Goal: Information Seeking & Learning: Learn about a topic

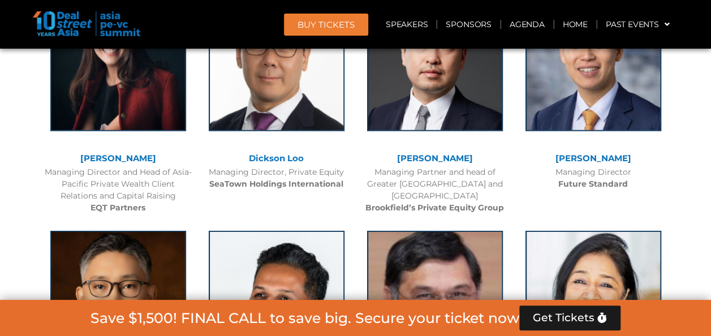
scroll to position [3671, 0]
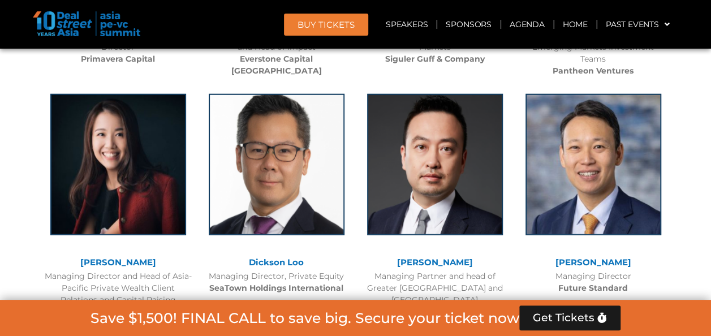
click at [180, 240] on div at bounding box center [118, 173] width 147 height 170
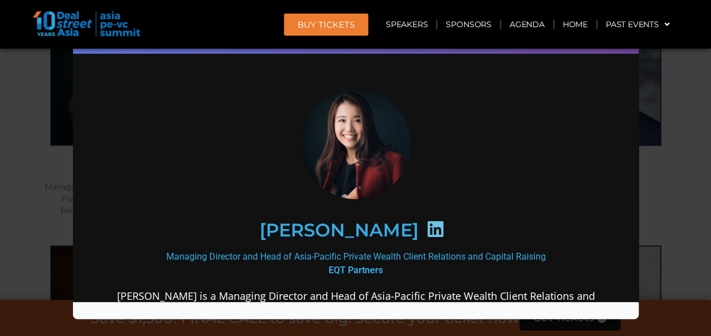
scroll to position [0, 0]
click at [695, 146] on div "Speaker Profile ×" at bounding box center [355, 168] width 711 height 336
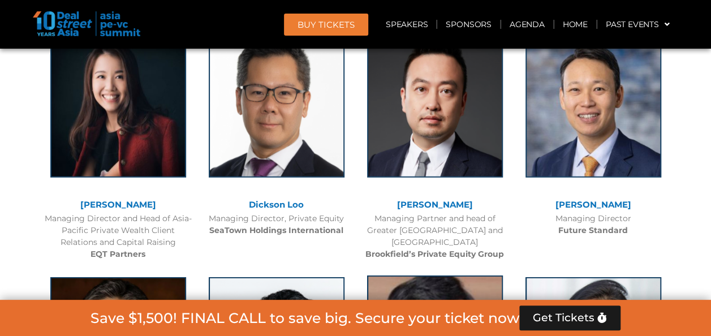
scroll to position [3626, 0]
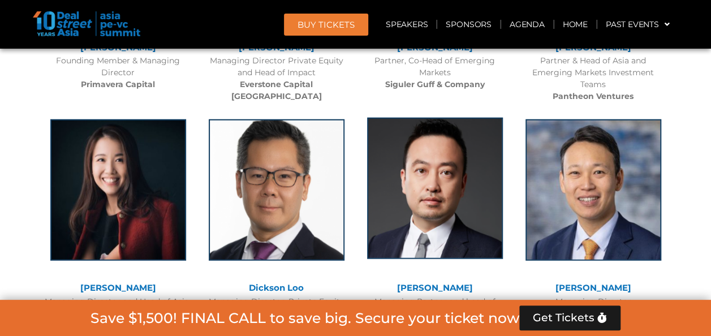
click at [368, 174] on img at bounding box center [435, 188] width 136 height 141
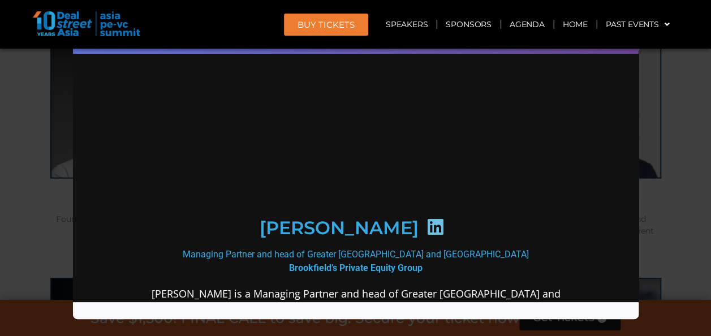
scroll to position [0, 0]
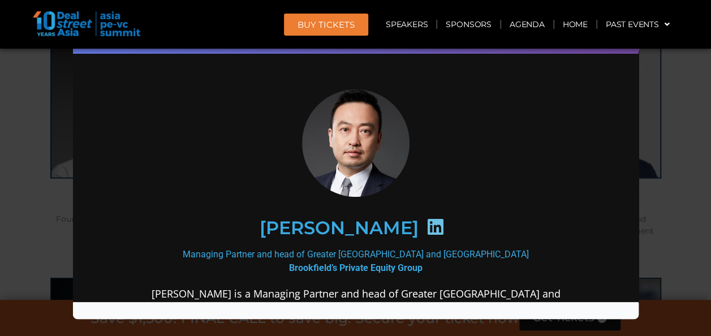
click at [696, 102] on div "Speaker Profile ×" at bounding box center [355, 168] width 711 height 336
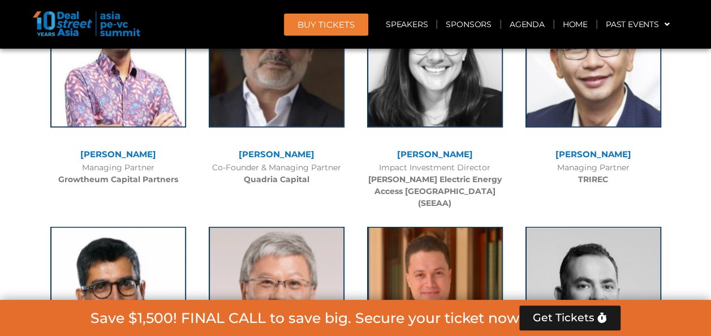
scroll to position [2978, 0]
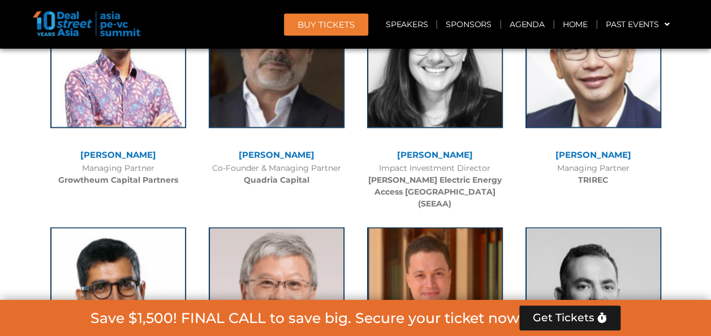
click at [531, 187] on div "[PERSON_NAME] Managing Partner TRIREC" at bounding box center [593, 83] width 158 height 217
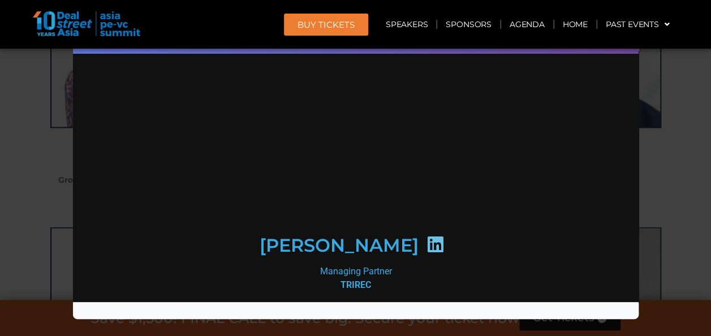
scroll to position [0, 0]
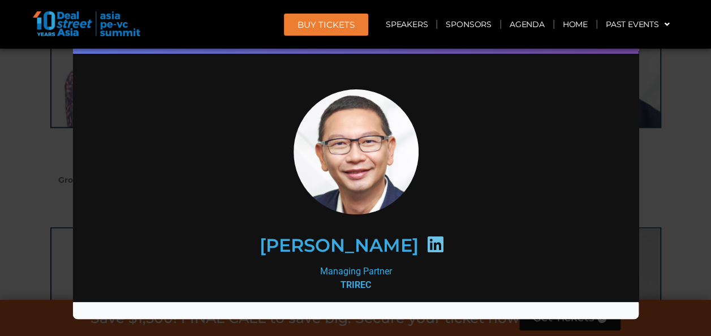
click at [652, 134] on div "Speaker Profile ×" at bounding box center [355, 168] width 711 height 336
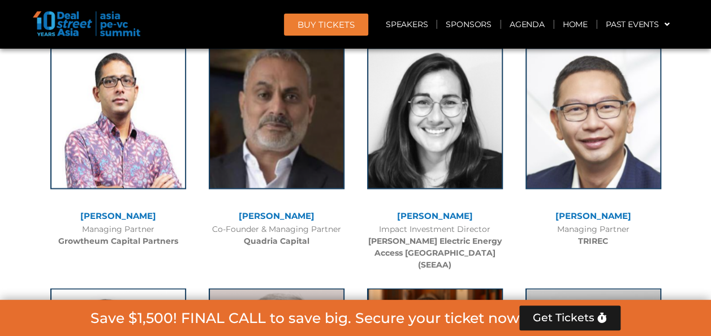
scroll to position [2916, 0]
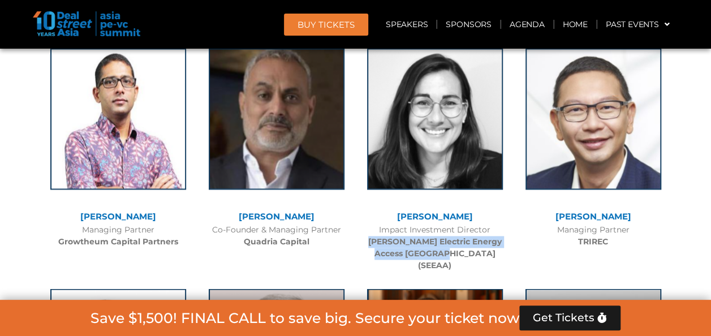
drag, startPoint x: 465, startPoint y: 251, endPoint x: 366, endPoint y: 246, distance: 99.1
click at [366, 246] on div "Impact Investment Director [PERSON_NAME] Electric Energy Access Asia (SEEAA)" at bounding box center [435, 248] width 147 height 48
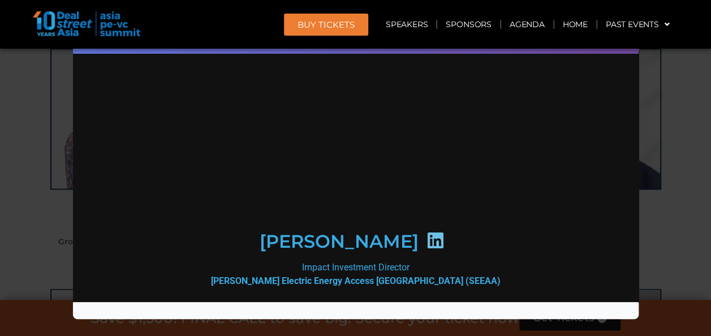
scroll to position [0, 0]
copy b "[PERSON_NAME] Electric Energy Access [GEOGRAPHIC_DATA] (SEEAA)"
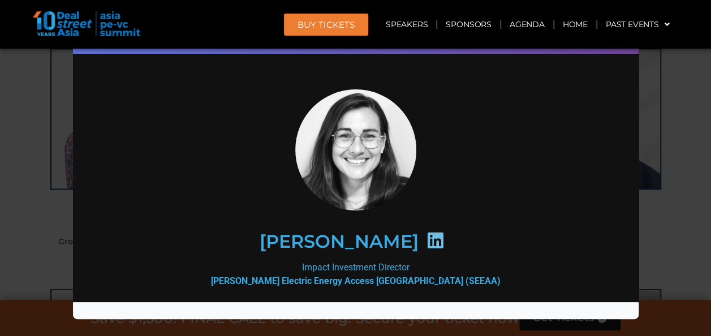
click at [680, 126] on div "Speaker Profile ×" at bounding box center [355, 168] width 711 height 336
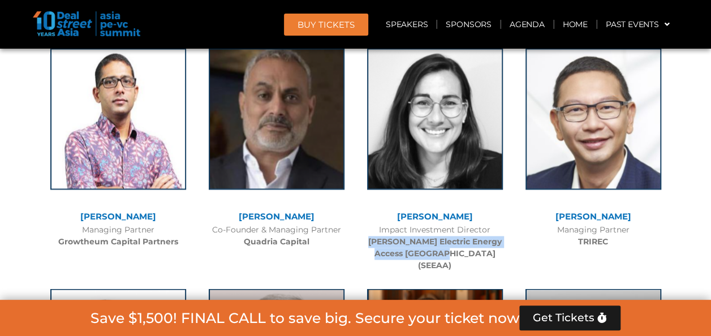
drag, startPoint x: 464, startPoint y: 255, endPoint x: 360, endPoint y: 241, distance: 105.1
click at [360, 241] on div "[PERSON_NAME] Impact Investment Director [PERSON_NAME] Electric Energy Access A…" at bounding box center [435, 157] width 158 height 241
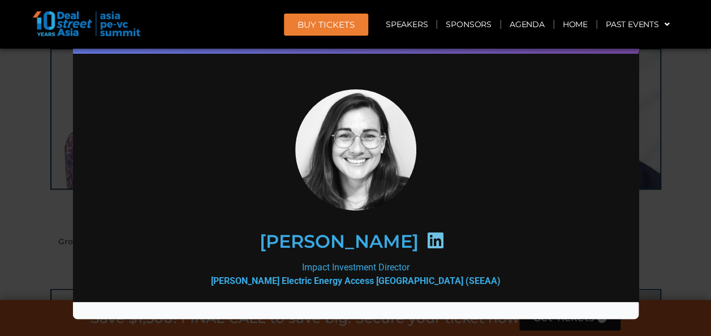
copy b "[PERSON_NAME] Electric Energy Access [GEOGRAPHIC_DATA] (SEEAA)"
drag, startPoint x: 682, startPoint y: 190, endPoint x: 687, endPoint y: 43, distance: 146.7
click at [687, 43] on header "BUY Tickets Speakers Sponsors Agenda Home Past Events JKT 2025 SG 2024 JKT 2024…" at bounding box center [355, 24] width 711 height 49
click at [688, 86] on div "Speaker Profile ×" at bounding box center [355, 168] width 711 height 336
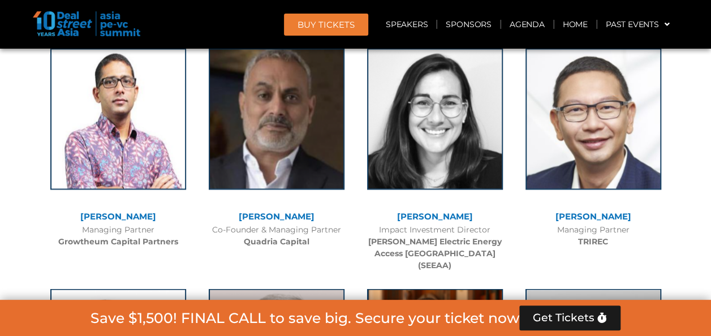
drag, startPoint x: 475, startPoint y: 213, endPoint x: 401, endPoint y: 215, distance: 74.7
click at [401, 215] on div "[PERSON_NAME]" at bounding box center [435, 217] width 147 height 10
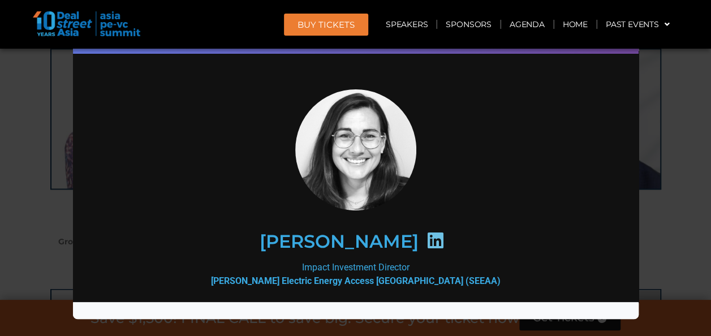
copy link "[PERSON_NAME]"
click at [680, 173] on div "Speaker Profile ×" at bounding box center [355, 168] width 711 height 336
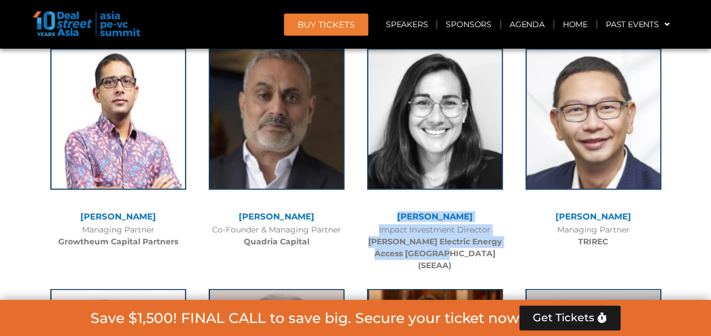
drag, startPoint x: 400, startPoint y: 213, endPoint x: 505, endPoint y: 254, distance: 112.4
click at [505, 254] on div "[PERSON_NAME] Impact Investment Director [PERSON_NAME] Electric Energy Access A…" at bounding box center [435, 157] width 158 height 241
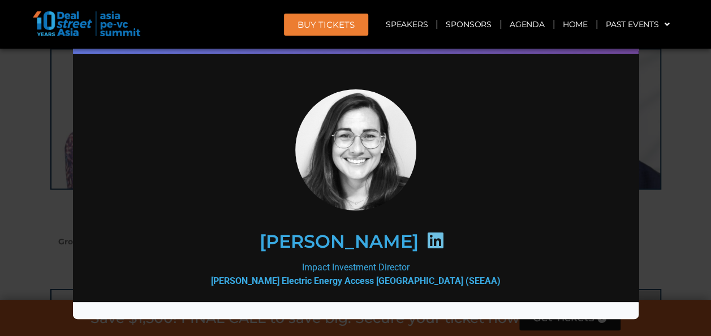
copy div "[PERSON_NAME] Impact Investment Director [PERSON_NAME] Electric Energy Access A…"
click at [700, 164] on div "Speaker Profile ×" at bounding box center [355, 168] width 711 height 336
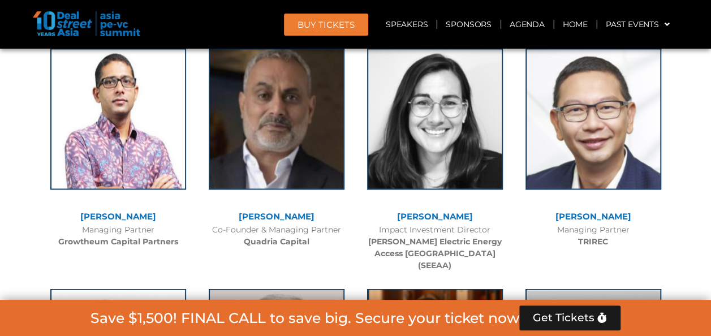
scroll to position [5482, 0]
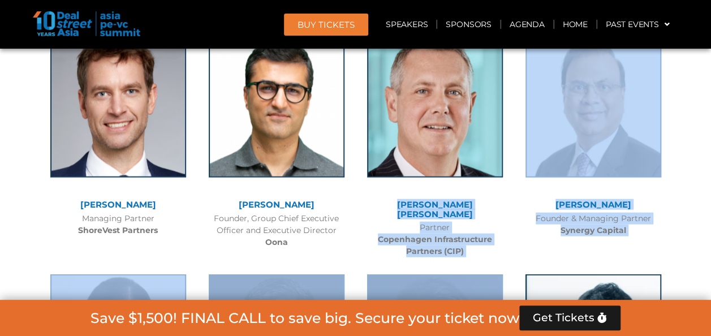
drag, startPoint x: 388, startPoint y: 166, endPoint x: 518, endPoint y: 217, distance: 139.5
copy div "[PERSON_NAME] [PERSON_NAME] Partner Copenhagen Infrastructure Partners (CIP) [P…"
click at [415, 222] on div "Partner Copenhagen Infrastructure Partners (CIP)" at bounding box center [435, 240] width 147 height 36
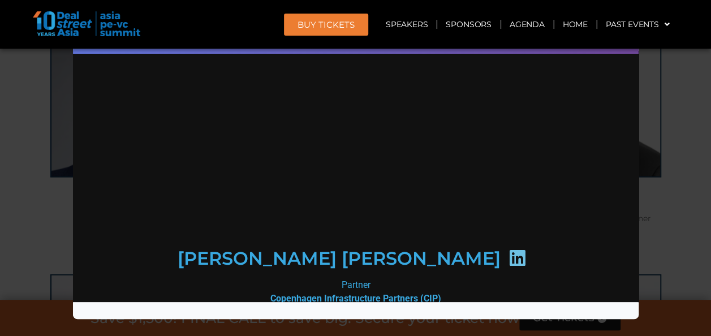
scroll to position [0, 0]
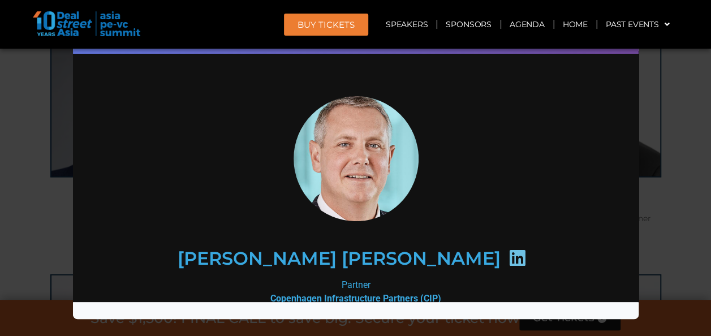
click at [679, 131] on div "Speaker Profile ×" at bounding box center [355, 168] width 711 height 336
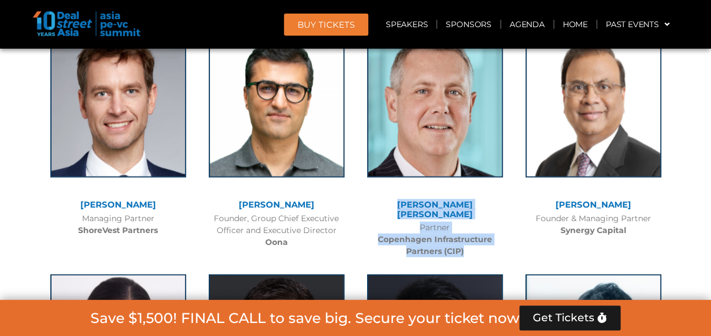
drag, startPoint x: 388, startPoint y: 163, endPoint x: 490, endPoint y: 204, distance: 109.7
click at [490, 204] on div "[PERSON_NAME] [PERSON_NAME] Partner Copenhagen Infrastructure Partners (CIP)" at bounding box center [435, 144] width 158 height 238
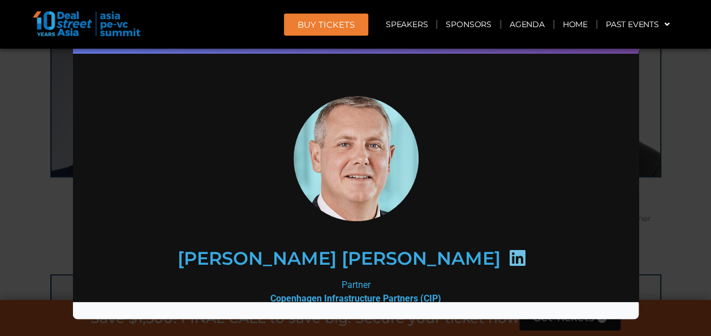
copy div "[PERSON_NAME] [PERSON_NAME] Partner Copenhagen Infrastructure Partners (CIP)"
click at [669, 137] on div "Speaker Profile ×" at bounding box center [355, 168] width 711 height 336
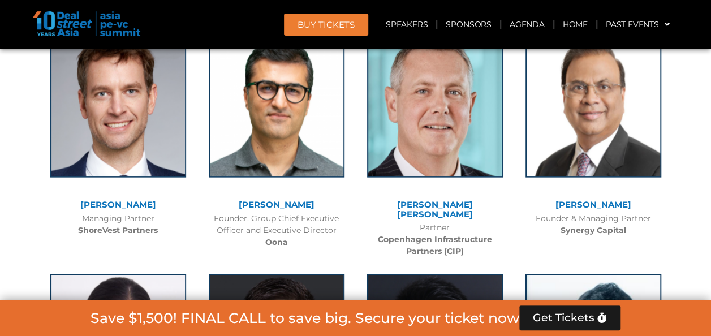
click at [669, 137] on div "[PERSON_NAME] Founder & Managing Partner Synergy Capital" at bounding box center [593, 133] width 158 height 217
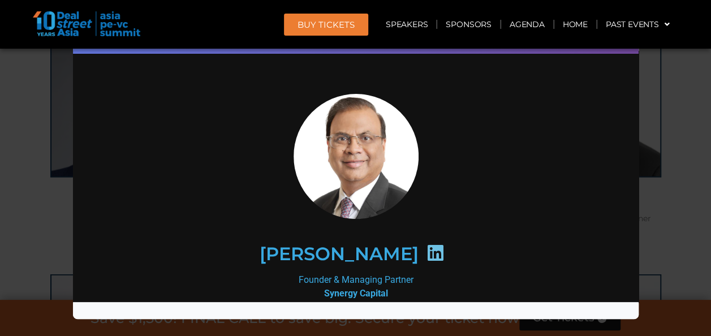
click at [669, 137] on div "Speaker Profile ×" at bounding box center [355, 168] width 711 height 336
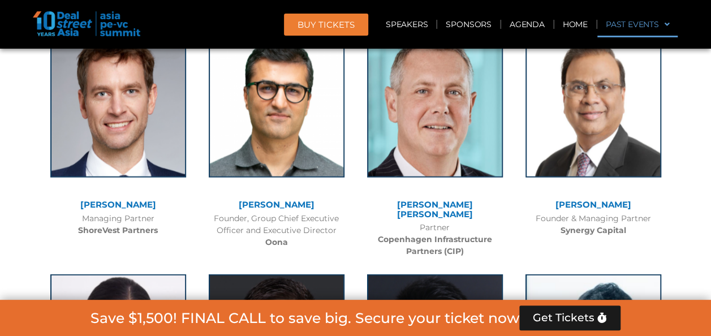
scroll to position [4120, 0]
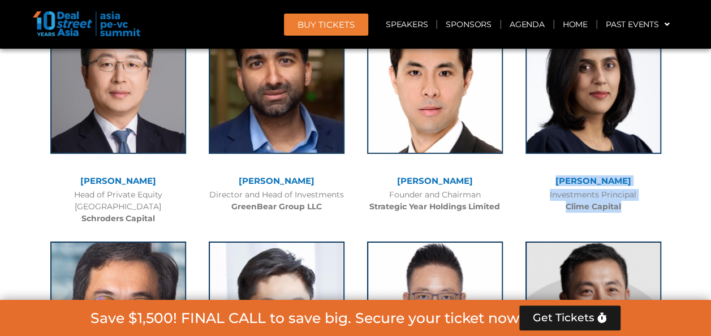
drag, startPoint x: 552, startPoint y: 156, endPoint x: 635, endPoint y: 194, distance: 91.4
click at [635, 194] on div "[PERSON_NAME] Investments Principal Clime Capital" at bounding box center [593, 109] width 158 height 217
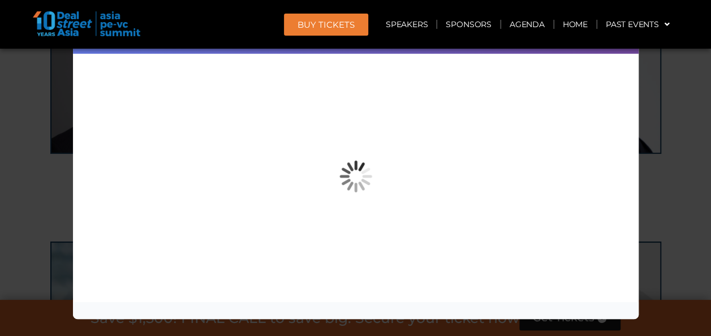
copy div "[PERSON_NAME] Investments Principal Clime Capital"
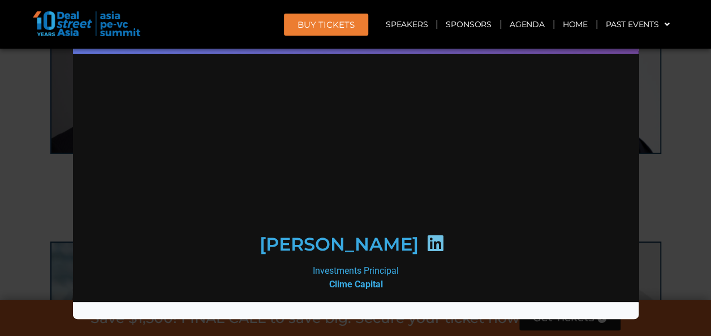
scroll to position [0, 0]
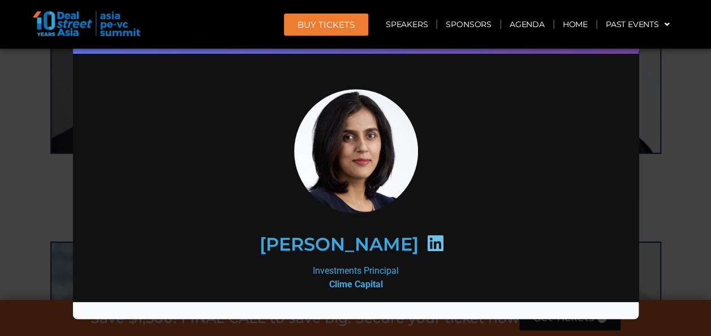
click at [680, 171] on div "Speaker Profile ×" at bounding box center [355, 168] width 711 height 336
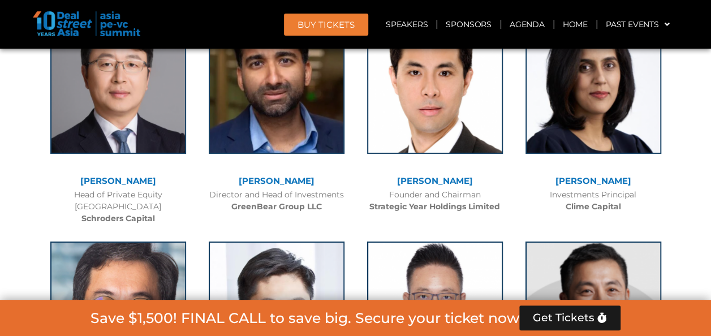
scroll to position [6398, 0]
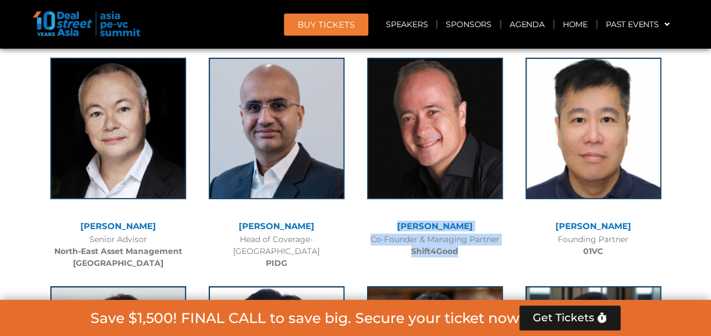
drag, startPoint x: 388, startPoint y: 169, endPoint x: 484, endPoint y: 198, distance: 100.6
click at [484, 198] on div "[PERSON_NAME] Co-Founder & Managing Partner Shift4Good" at bounding box center [435, 154] width 158 height 217
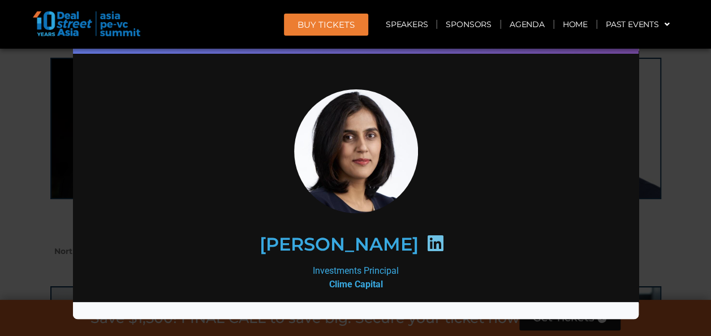
copy div "[PERSON_NAME] Co-Founder & Managing Partner Shift4Good"
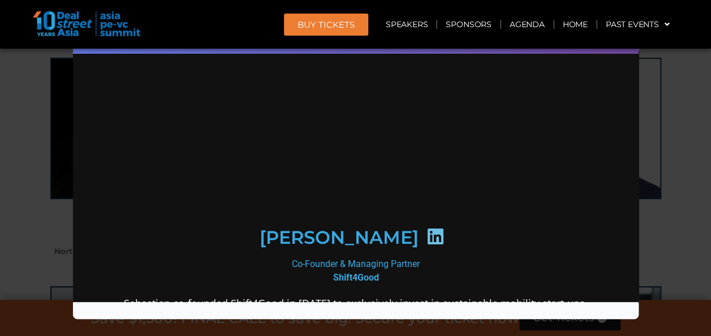
scroll to position [0, 0]
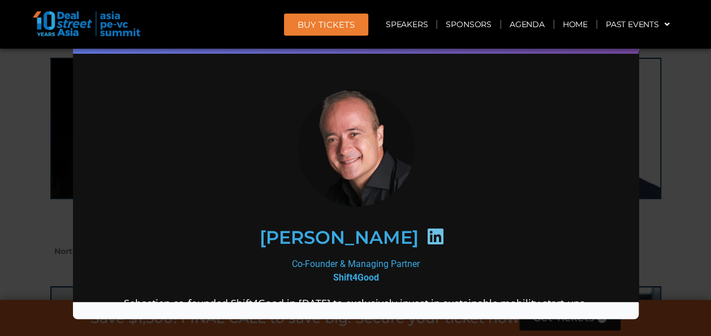
click at [644, 130] on div "Speaker Profile ×" at bounding box center [355, 168] width 711 height 336
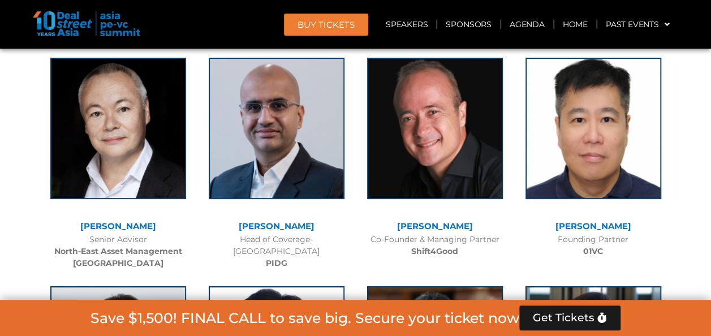
click at [319, 200] on div "[PERSON_NAME] Head of Coverage-Asia PIDG" at bounding box center [277, 160] width 158 height 229
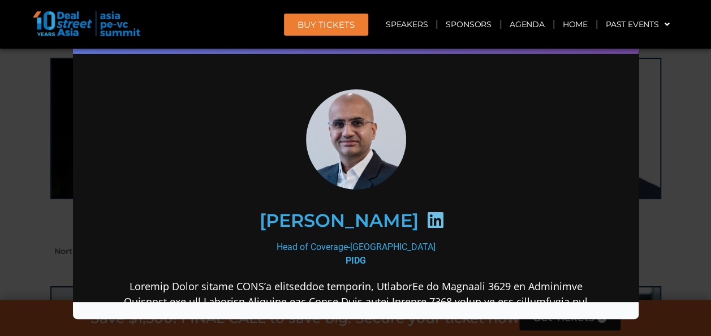
click at [679, 149] on div "Speaker Profile ×" at bounding box center [355, 168] width 711 height 336
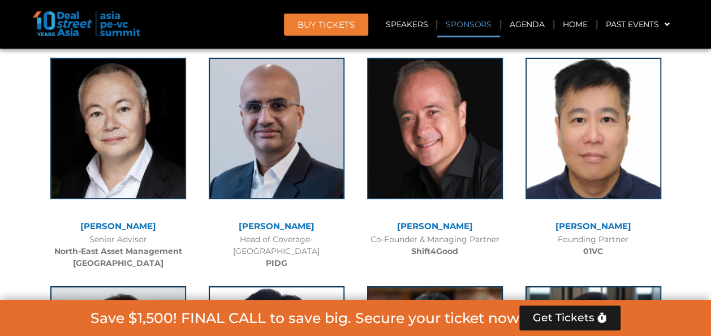
scroll to position [6183, 0]
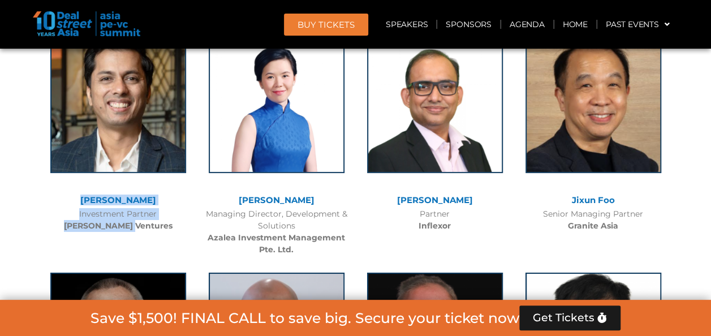
drag, startPoint x: 85, startPoint y: 139, endPoint x: 192, endPoint y: 180, distance: 114.5
click at [192, 180] on div "[PERSON_NAME] Investment Partner [PERSON_NAME] Ventures" at bounding box center [118, 140] width 158 height 241
copy div "[PERSON_NAME] Investment Partner [PERSON_NAME] Ventures"
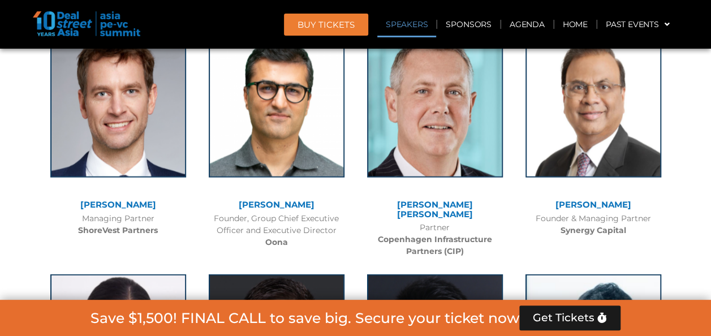
scroll to position [6627, 0]
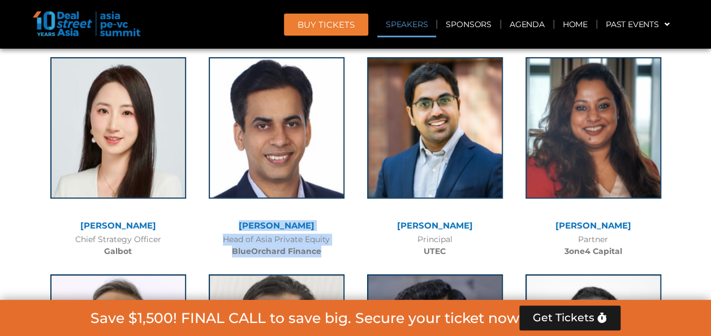
drag, startPoint x: 243, startPoint y: 163, endPoint x: 331, endPoint y: 199, distance: 94.4
click at [331, 199] on div "[PERSON_NAME] Head of Asia Private Equity BlueOrchard Finance" at bounding box center [277, 154] width 158 height 217
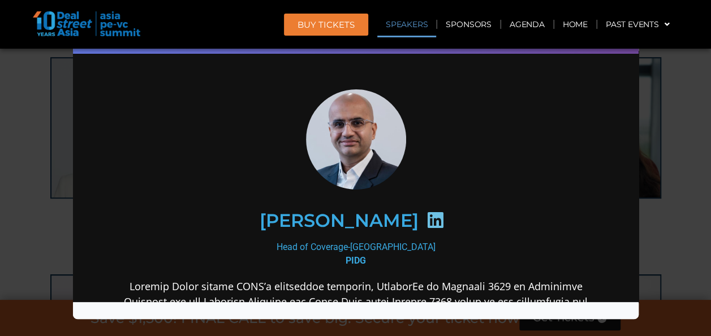
copy div "[PERSON_NAME] Head of Asia Private Equity BlueOrchard Finance"
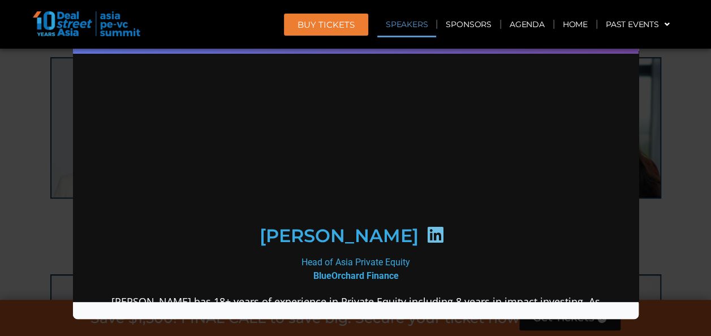
scroll to position [0, 0]
